Goal: Task Accomplishment & Management: Manage account settings

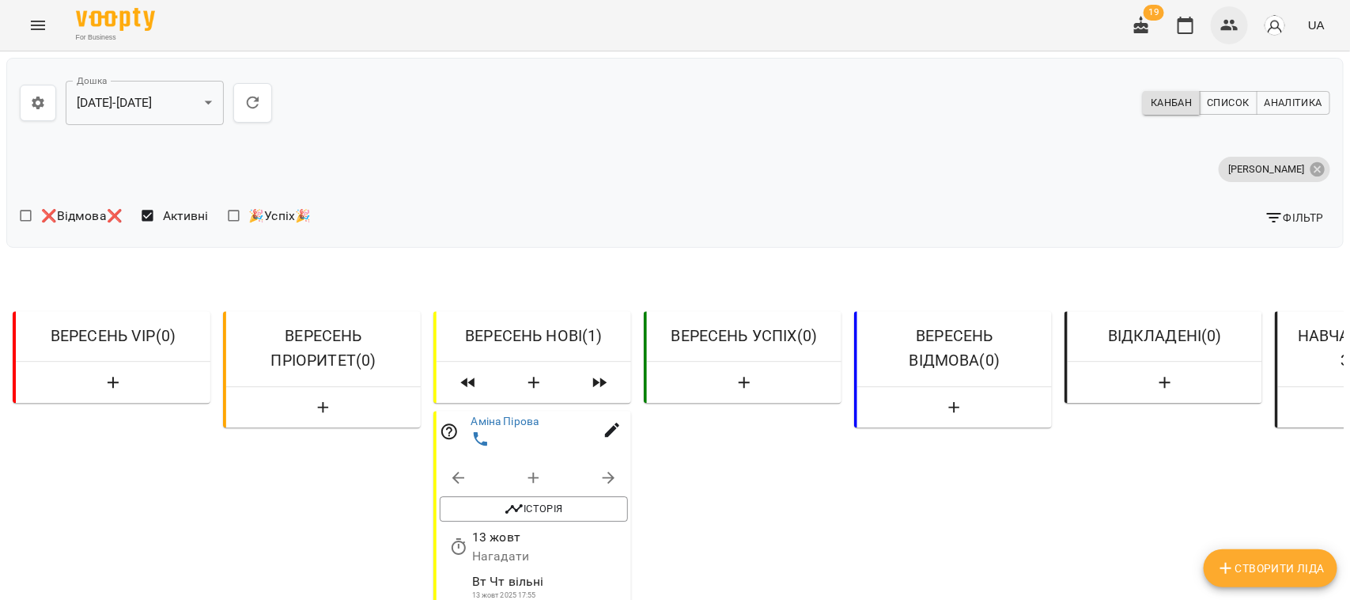
click at [1236, 25] on icon "button" at bounding box center [1230, 25] width 19 height 19
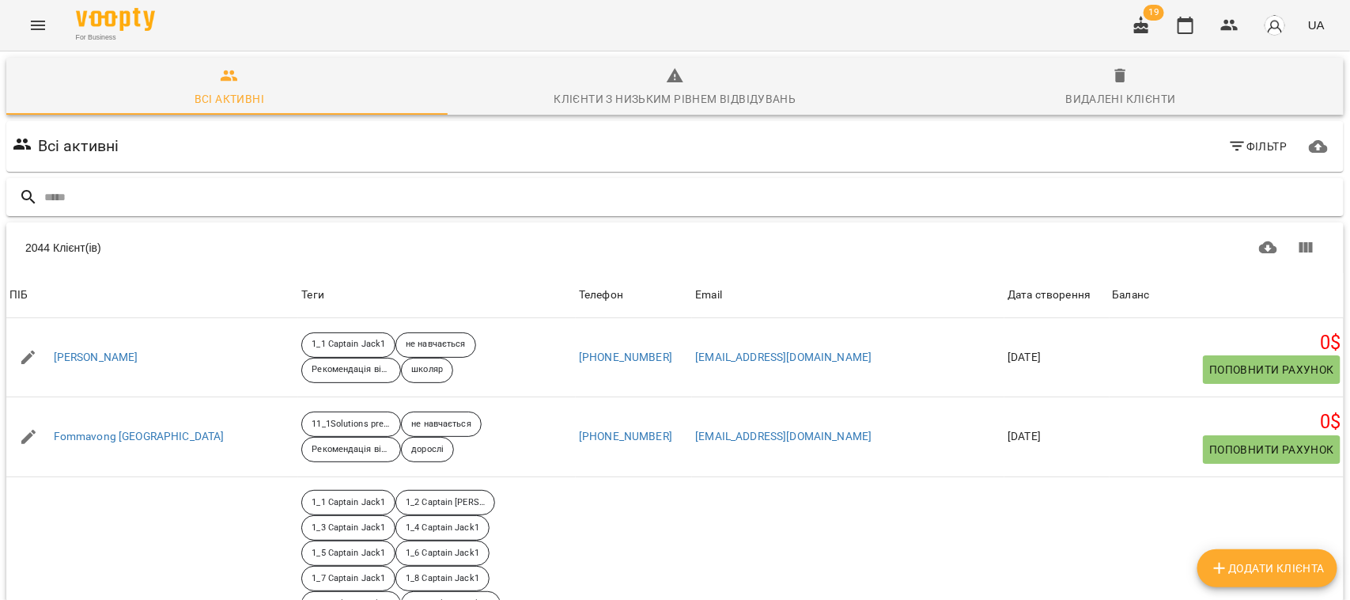
drag, startPoint x: 79, startPoint y: 195, endPoint x: 74, endPoint y: 184, distance: 12.4
click at [79, 195] on input "text" at bounding box center [690, 197] width 1293 height 26
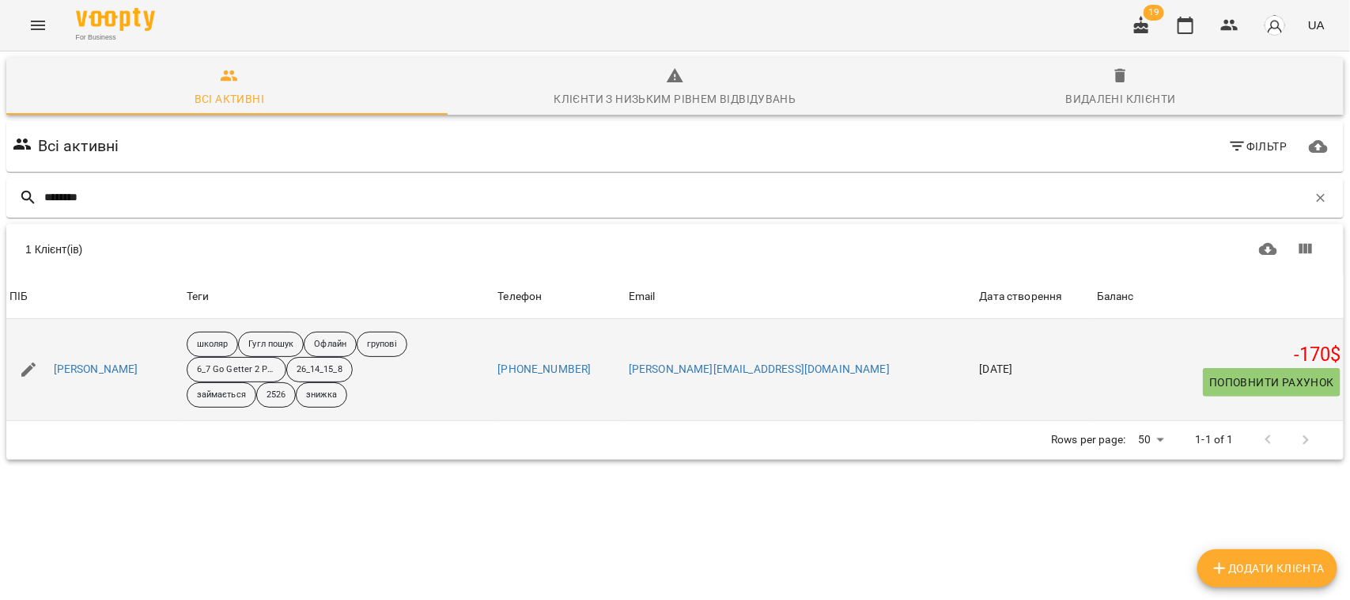
type input "********"
click at [93, 358] on div "[PERSON_NAME]" at bounding box center [96, 369] width 91 height 22
click at [108, 368] on link "[PERSON_NAME]" at bounding box center [96, 370] width 85 height 16
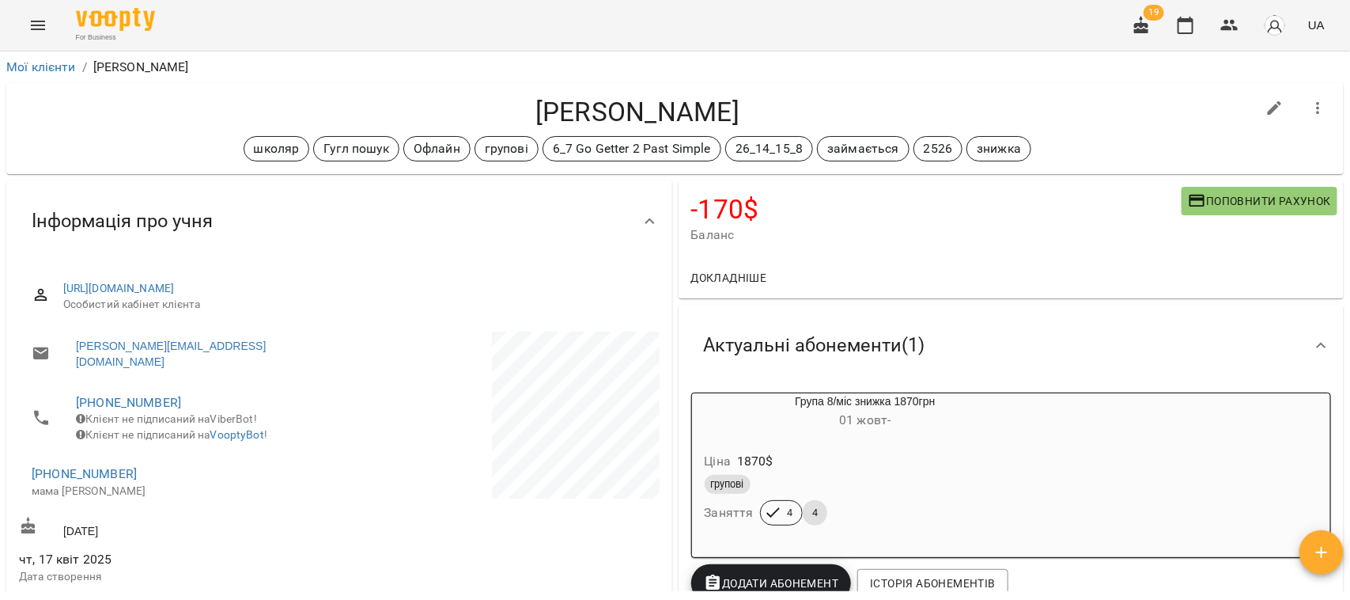
click at [1235, 192] on span "Поповнити рахунок" at bounding box center [1259, 200] width 143 height 19
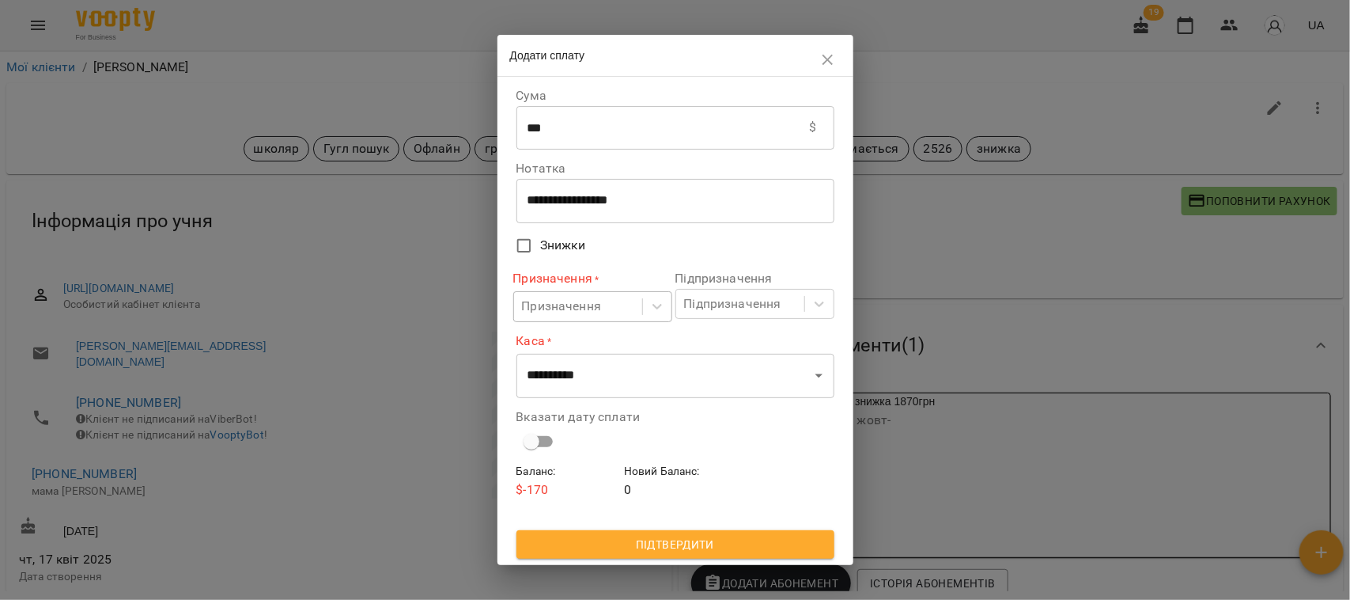
drag, startPoint x: 584, startPoint y: 307, endPoint x: 587, endPoint y: 322, distance: 15.4
click at [585, 307] on div "Призначення" at bounding box center [562, 306] width 80 height 19
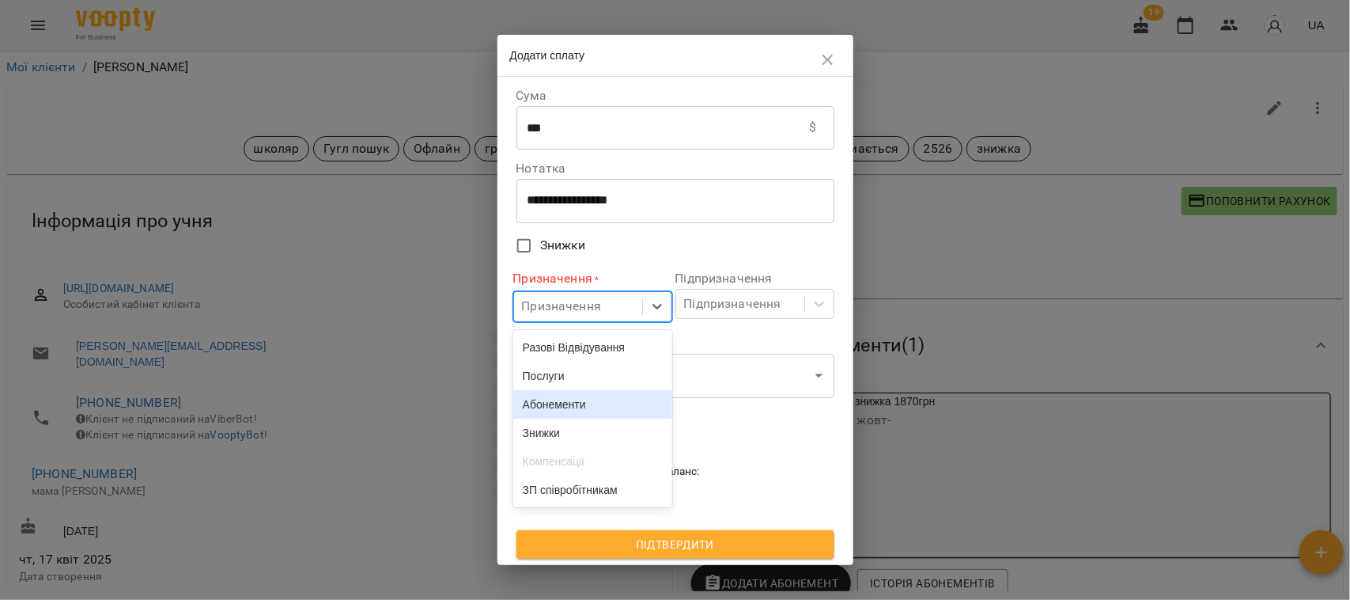
click at [570, 405] on div "Абонементи" at bounding box center [592, 404] width 159 height 28
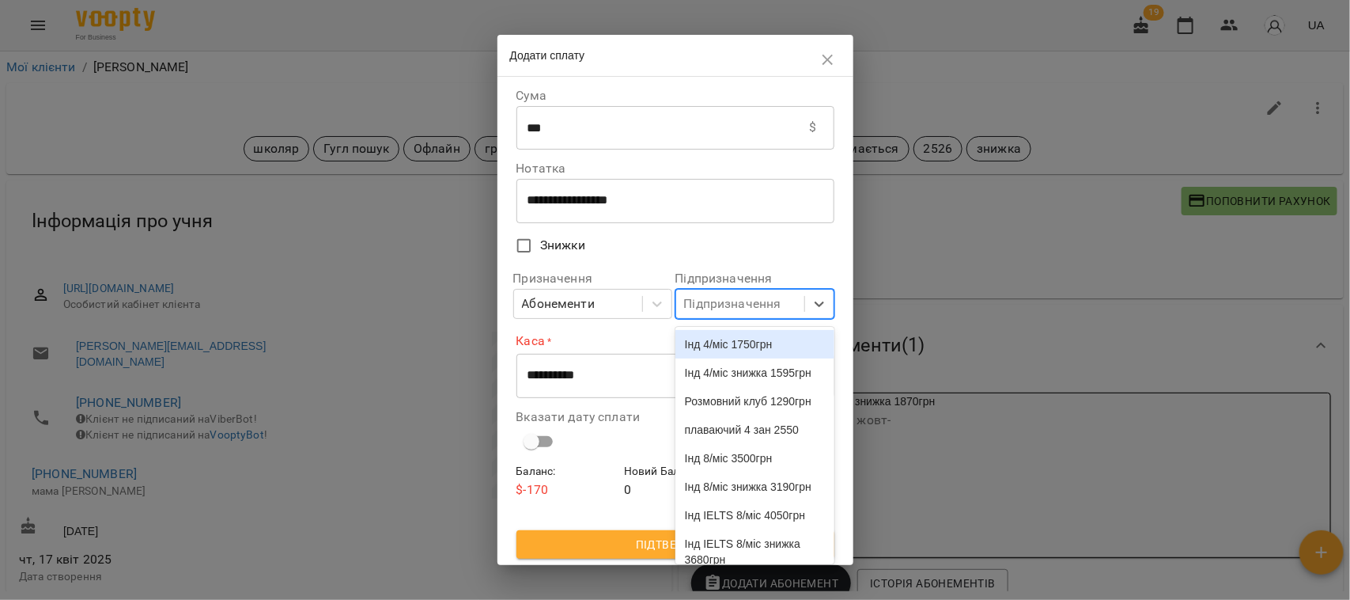
click at [726, 301] on div "Підпризначення" at bounding box center [732, 303] width 97 height 19
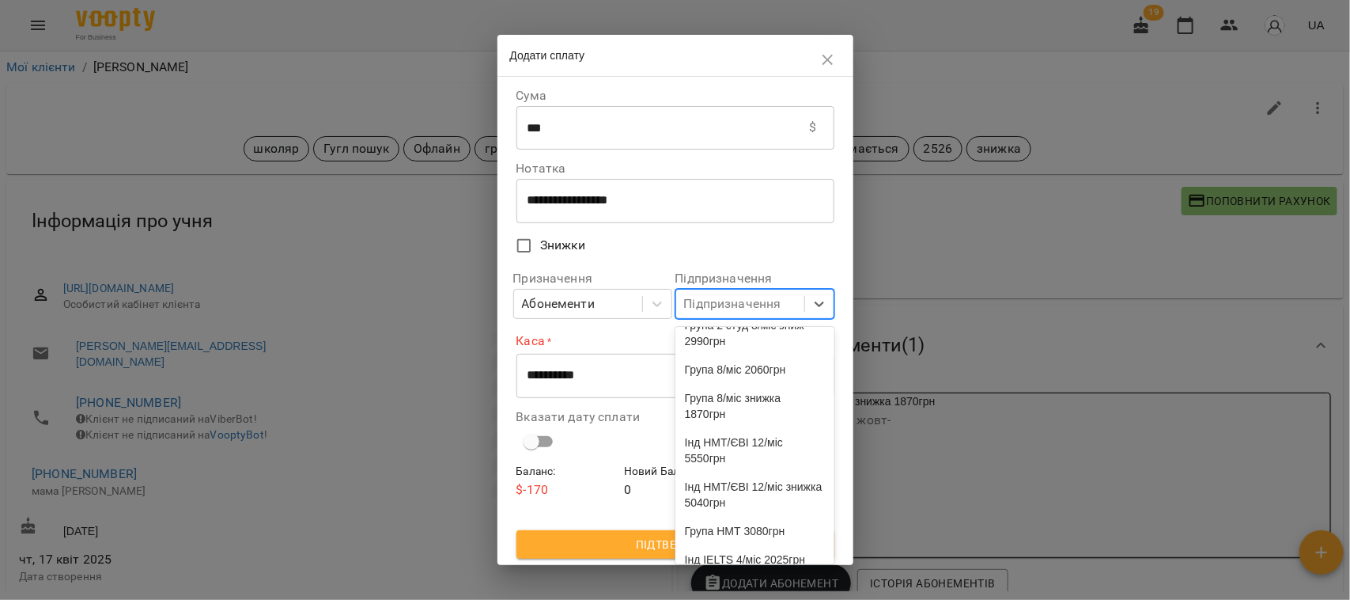
scroll to position [396, 0]
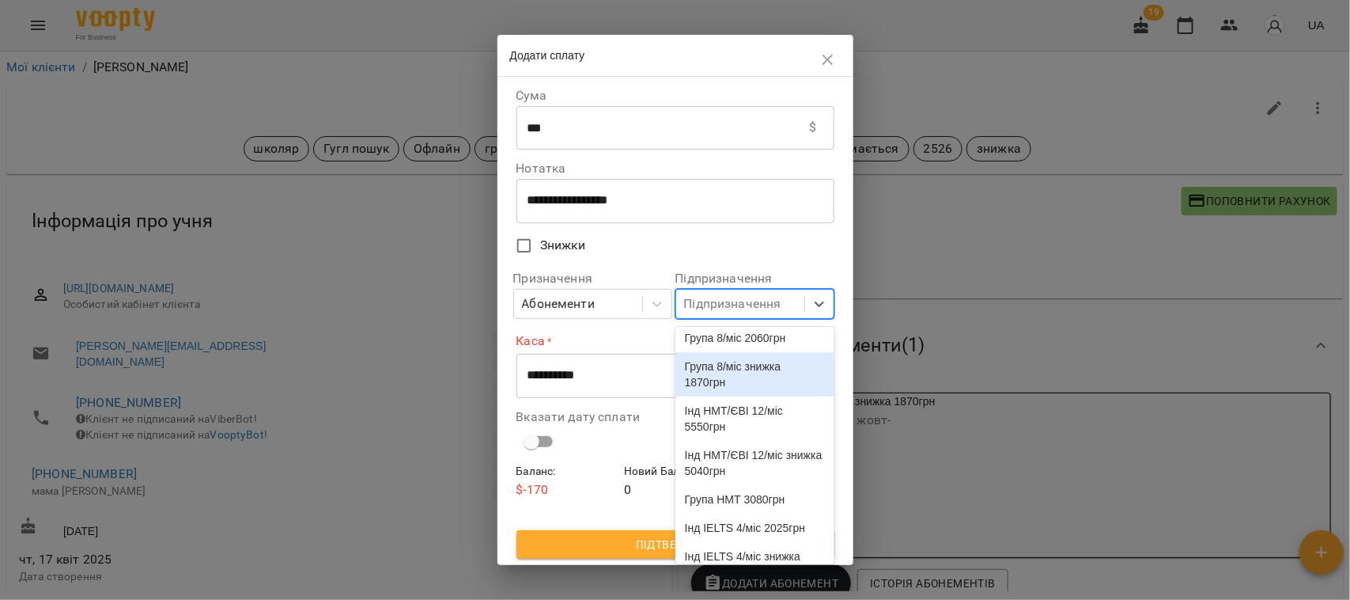
drag, startPoint x: 752, startPoint y: 532, endPoint x: 666, endPoint y: 440, distance: 125.9
click at [752, 396] on div "Група 8/міс знижка 1870грн" at bounding box center [755, 374] width 159 height 44
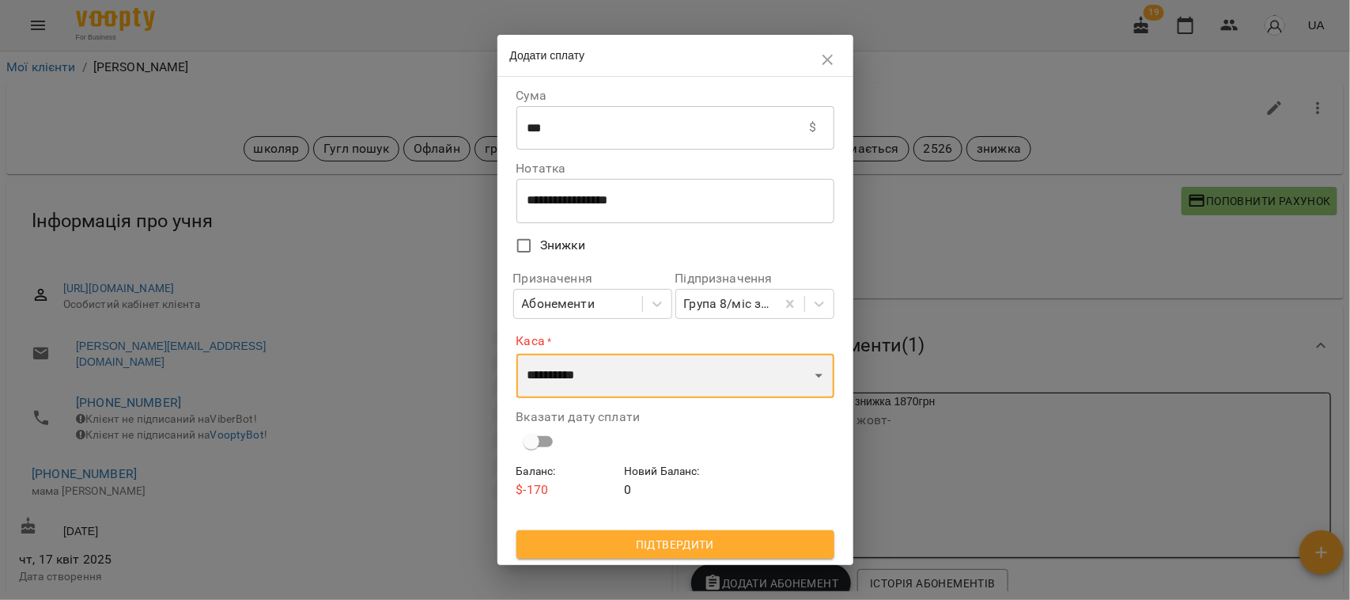
drag, startPoint x: 602, startPoint y: 365, endPoint x: 590, endPoint y: 396, distance: 33.8
click at [602, 365] on select "**********" at bounding box center [676, 376] width 318 height 44
select select "****"
click at [517, 354] on select "**********" at bounding box center [676, 376] width 318 height 44
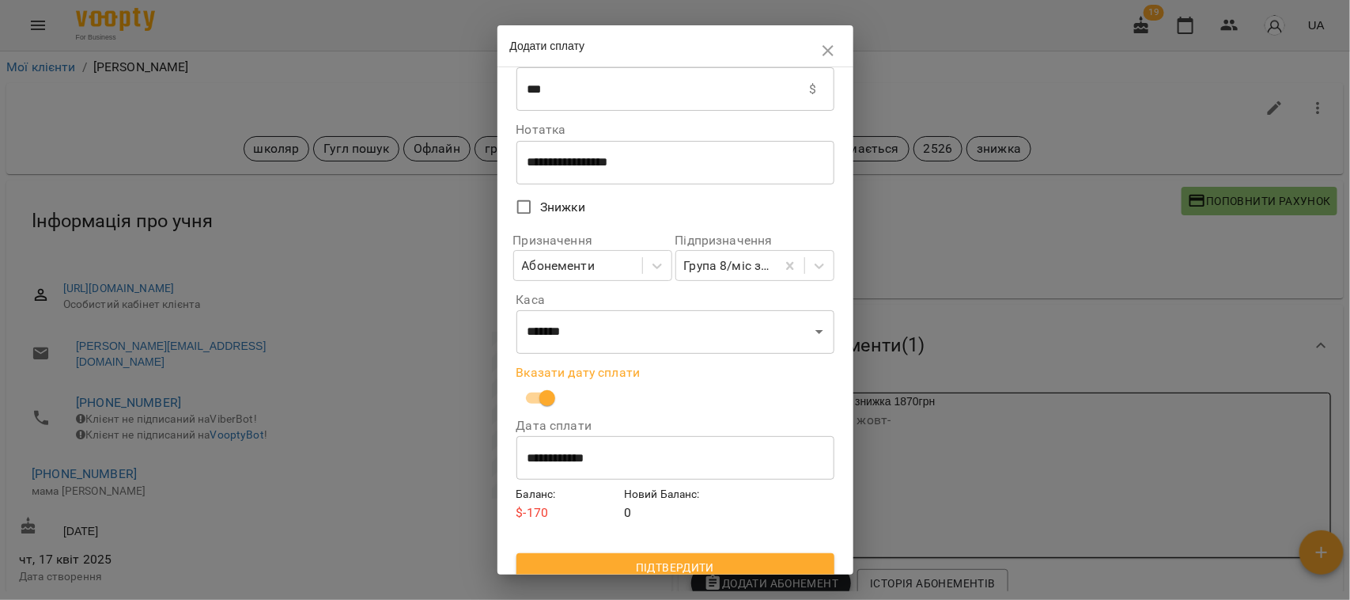
scroll to position [44, 0]
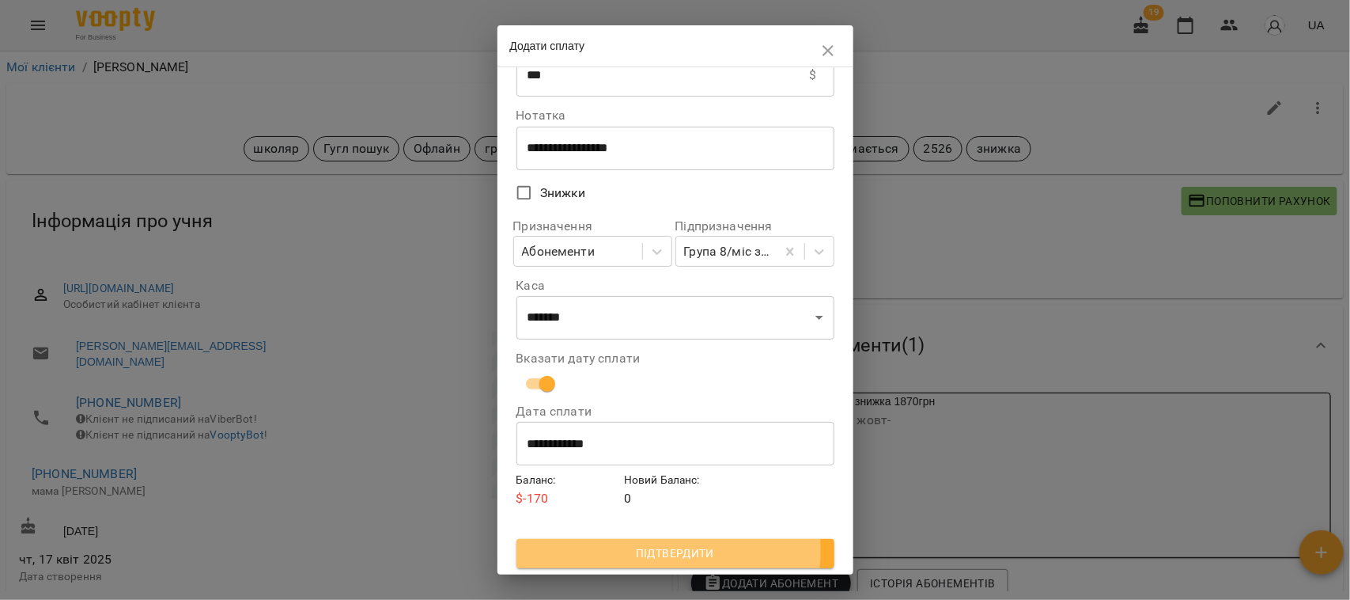
click at [658, 551] on span "Підтвердити" at bounding box center [675, 552] width 293 height 19
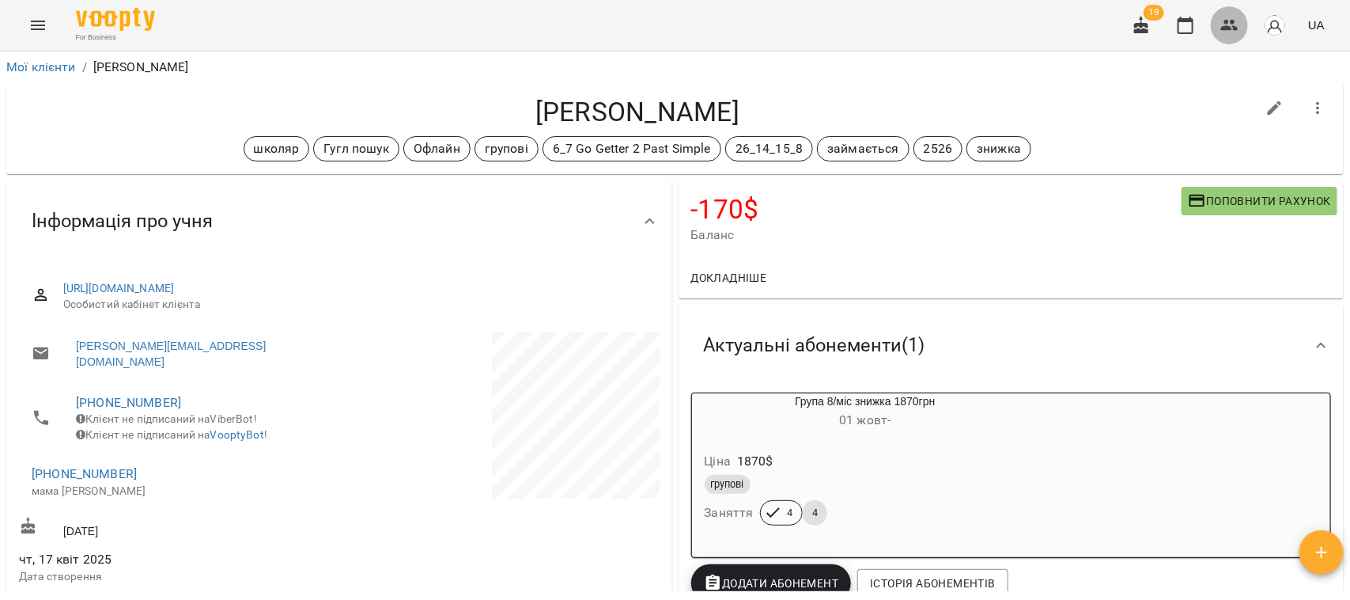
click at [1232, 25] on icon "button" at bounding box center [1230, 25] width 19 height 19
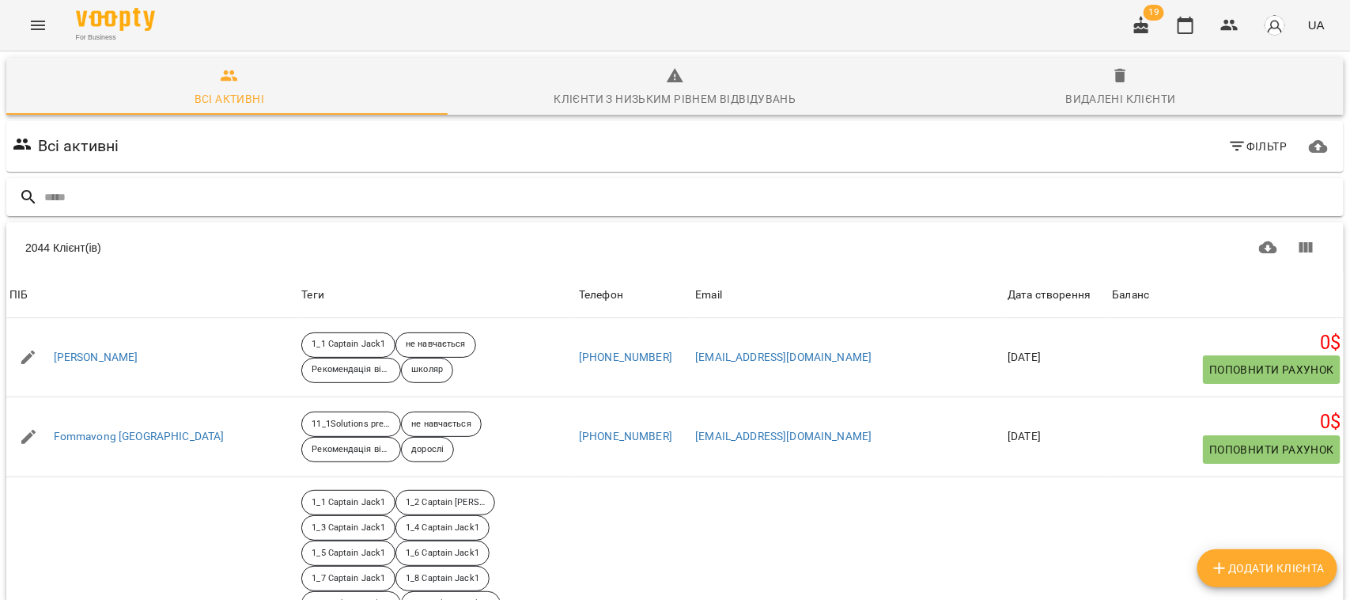
click at [155, 203] on input "text" at bounding box center [690, 197] width 1293 height 26
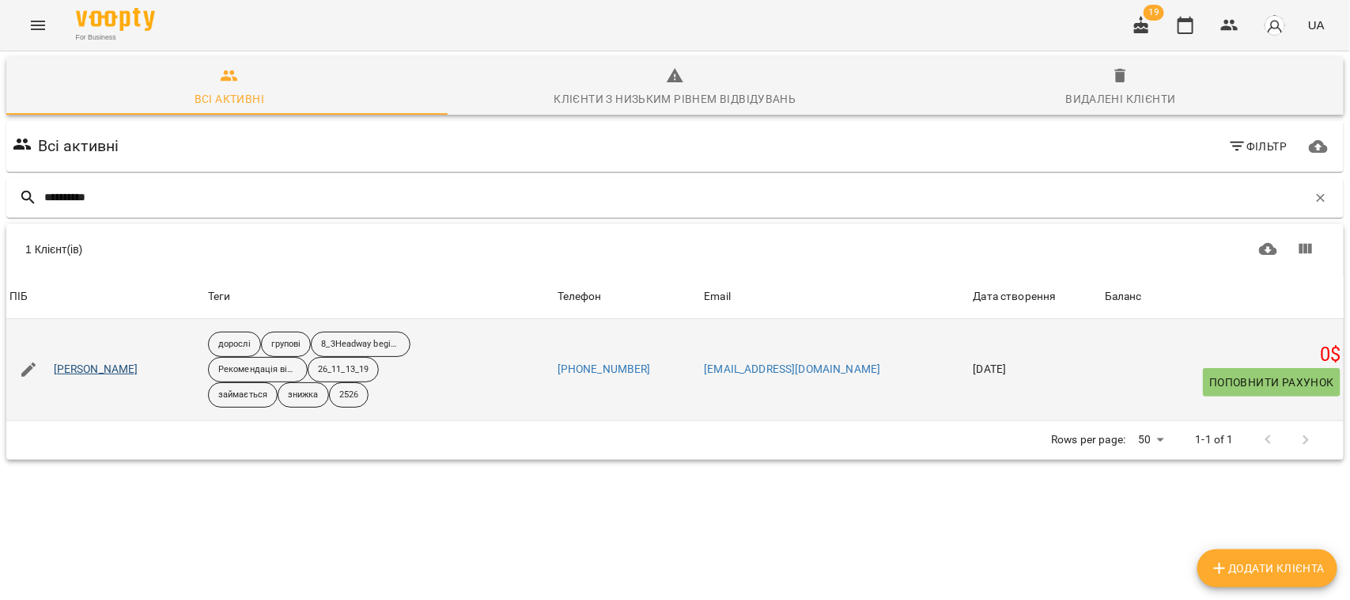
type input "**********"
click at [136, 362] on link "[PERSON_NAME]" at bounding box center [96, 370] width 85 height 16
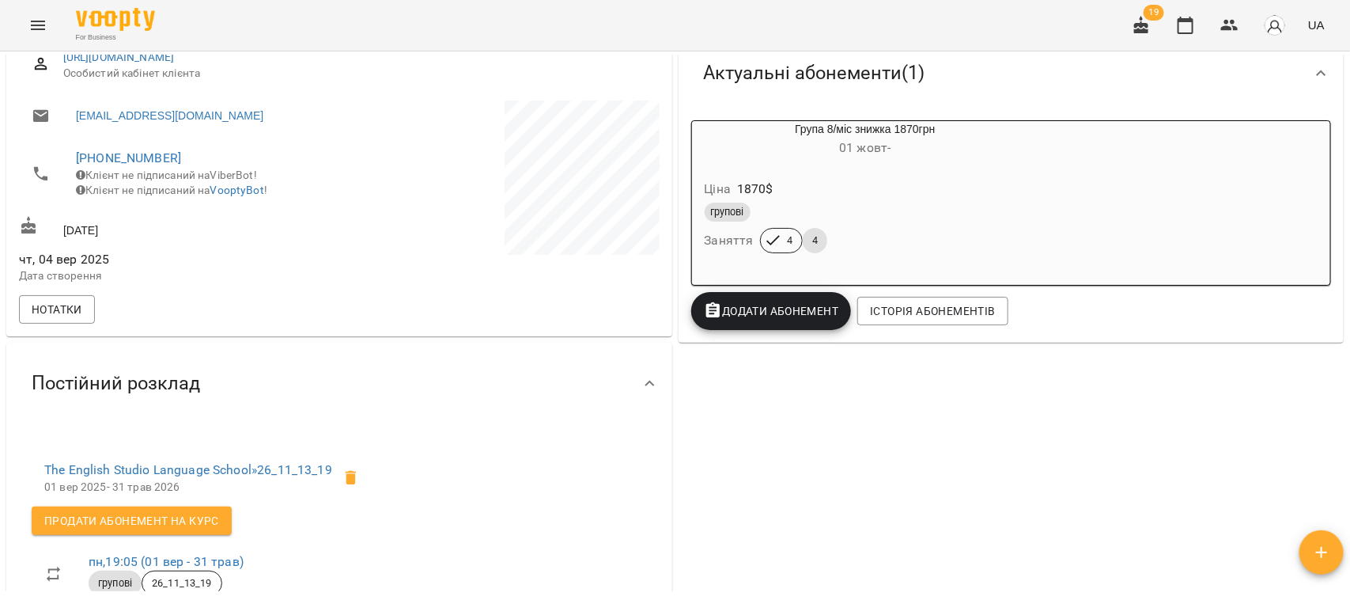
scroll to position [198, 0]
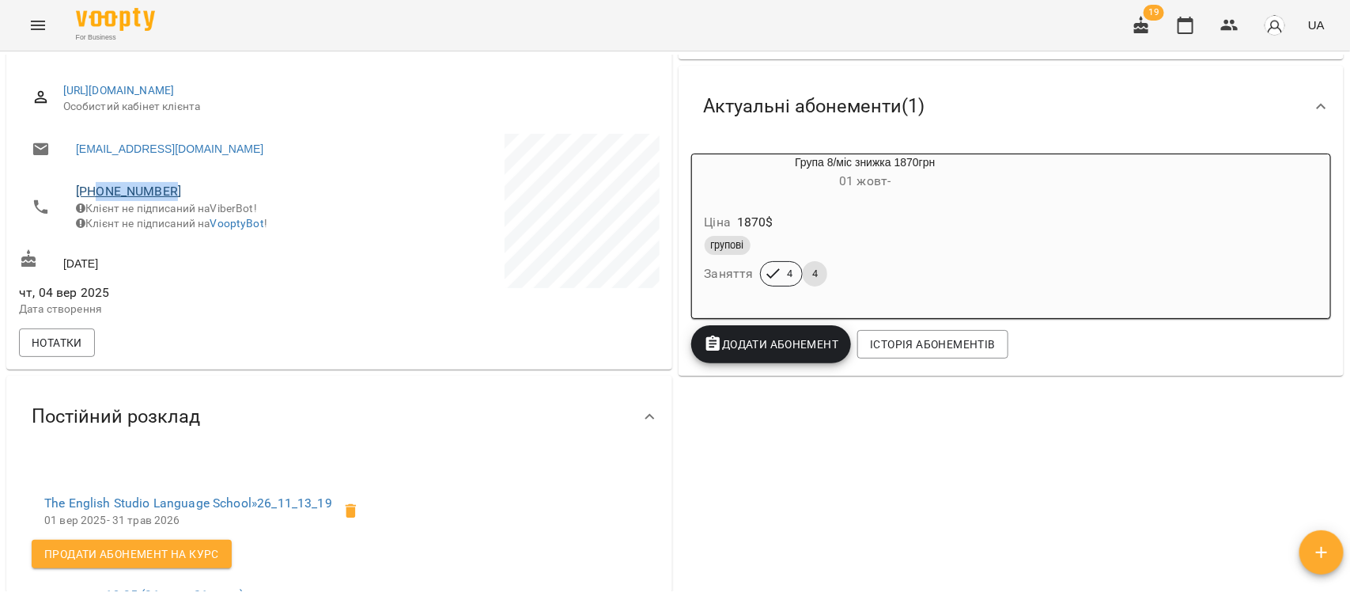
drag, startPoint x: 176, startPoint y: 192, endPoint x: 99, endPoint y: 187, distance: 76.9
click at [99, 187] on span "[PHONE_NUMBER]" at bounding box center [200, 191] width 248 height 19
copy link "0974372158"
